Goal: Task Accomplishment & Management: Complete application form

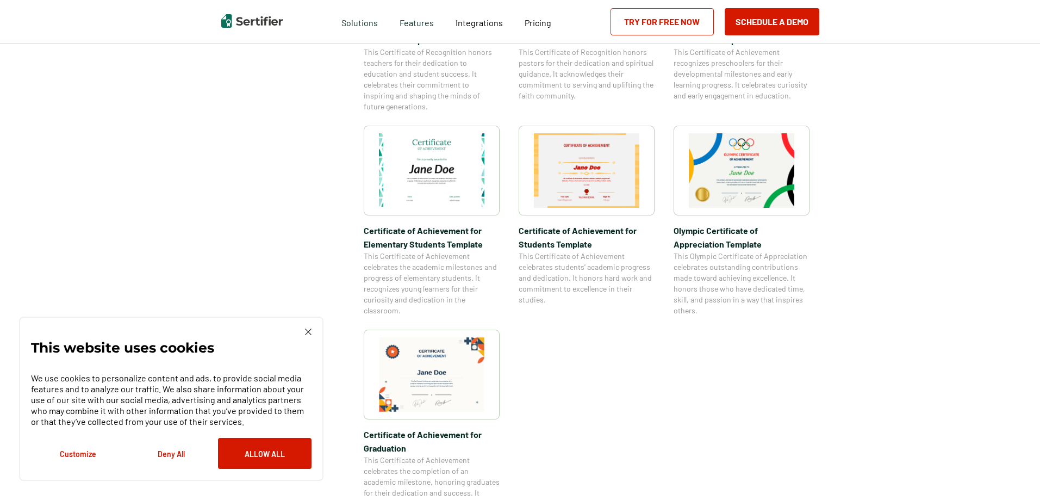
scroll to position [707, 0]
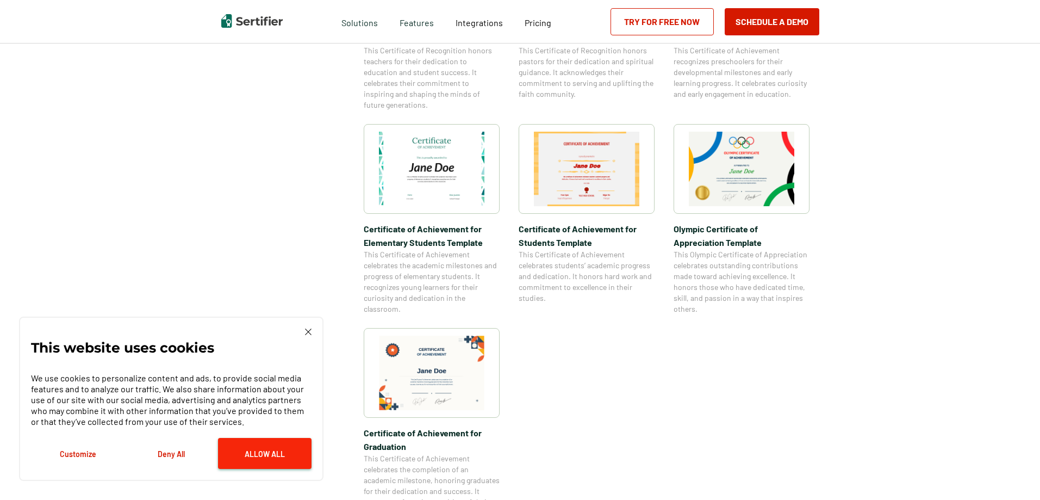
click at [282, 451] on button "Allow All" at bounding box center [265, 453] width 94 height 31
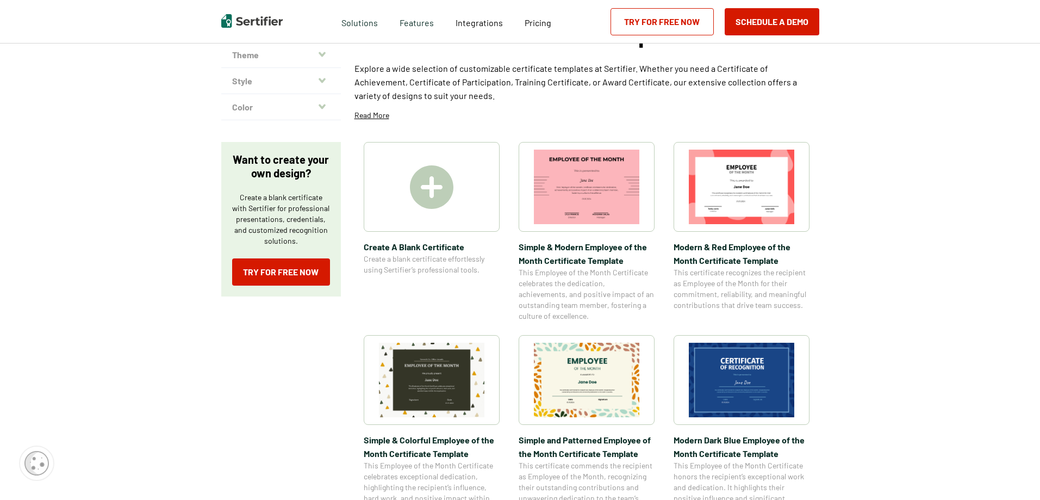
scroll to position [0, 0]
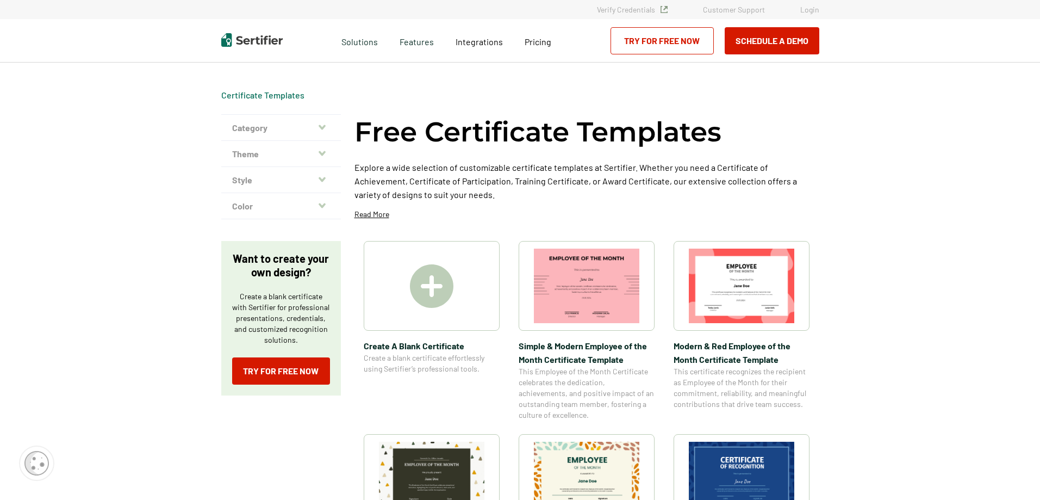
click at [319, 153] on button "Theme" at bounding box center [281, 154] width 120 height 26
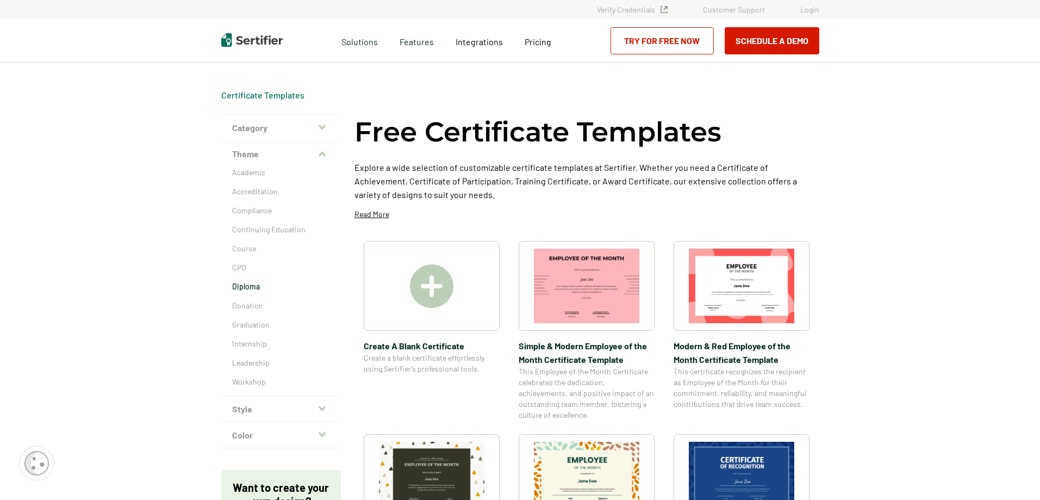
click at [267, 288] on p "Diploma" at bounding box center [281, 286] width 98 height 11
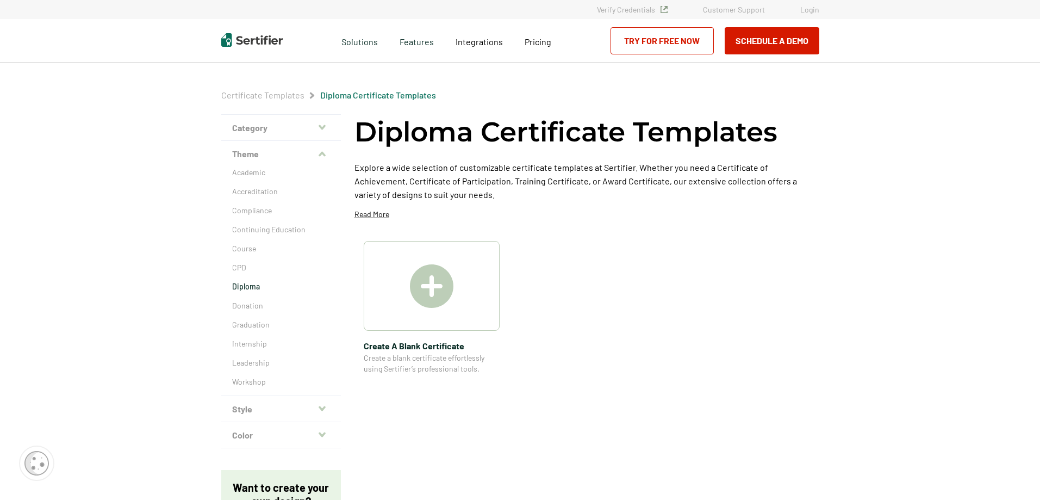
click at [422, 279] on img at bounding box center [431, 285] width 43 height 43
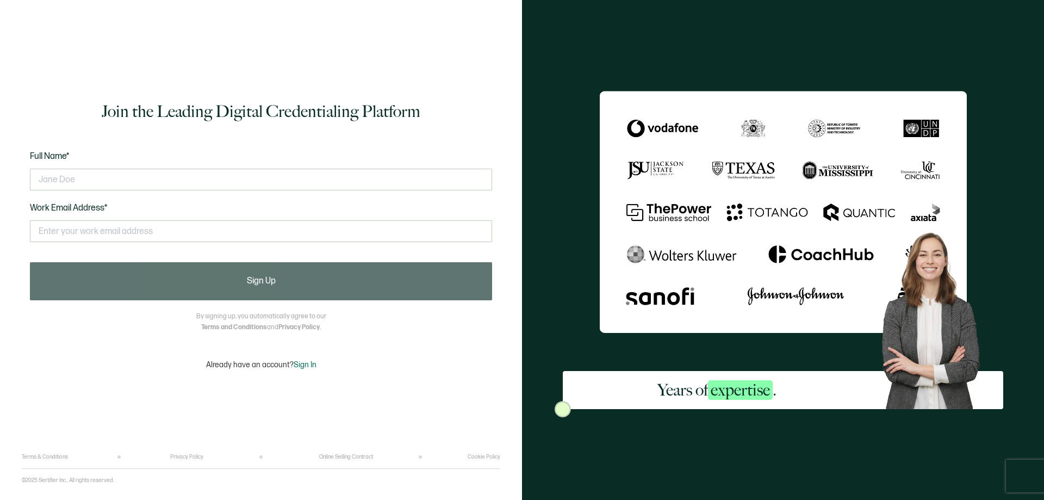
click at [300, 191] on div at bounding box center [261, 179] width 462 height 33
click at [303, 176] on input "text" at bounding box center [261, 180] width 462 height 22
type input "[PERSON_NAME]"
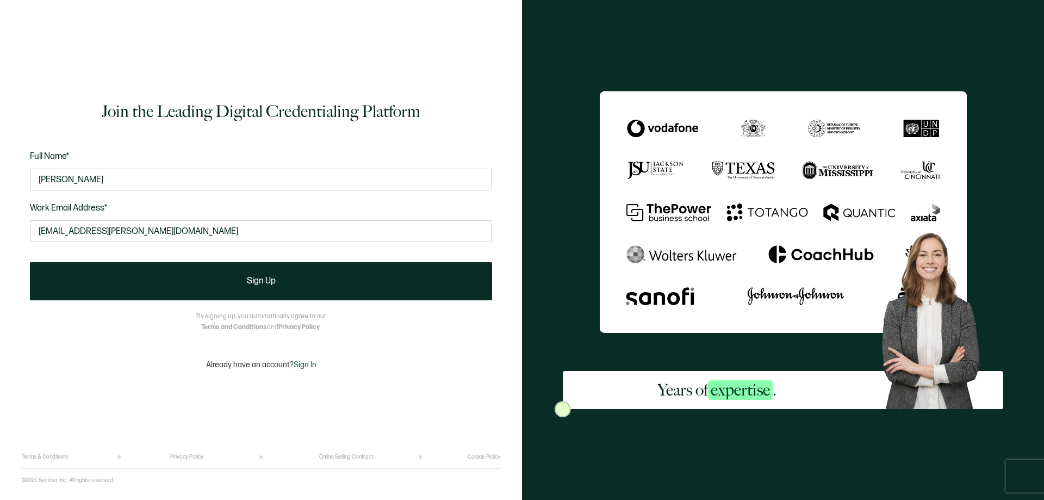
type input "[EMAIL_ADDRESS][PERSON_NAME][DOMAIN_NAME]"
click at [290, 301] on div "Join the Leading Digital Credentialing Platform Full Name* [PERSON_NAME] Work E…" at bounding box center [261, 234] width 478 height 437
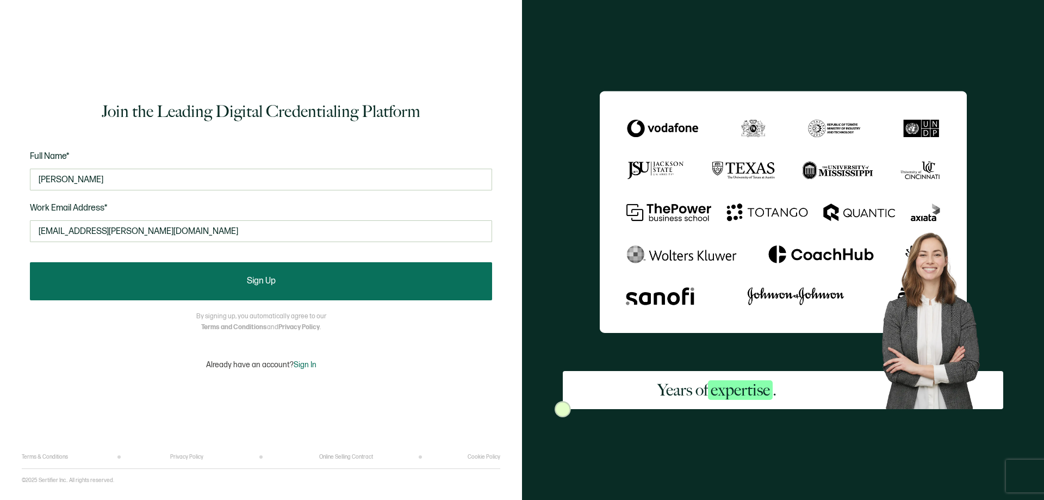
click at [295, 294] on button "Sign Up" at bounding box center [261, 281] width 462 height 38
